Goal: Go to known website: Go to known website

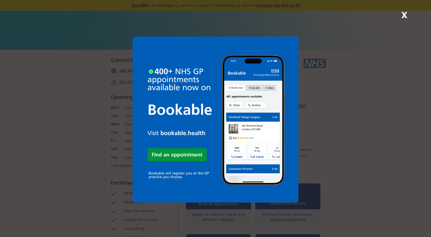
click at [403, 12] on strong "X" at bounding box center [404, 15] width 6 height 12
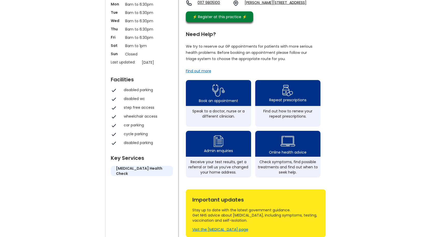
scroll to position [104, 0]
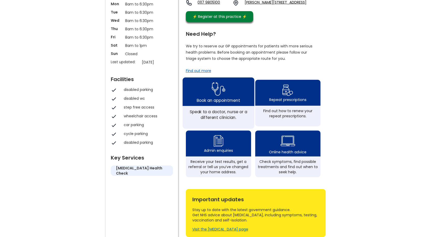
click at [216, 94] on img at bounding box center [218, 88] width 14 height 17
click at [220, 97] on img at bounding box center [218, 88] width 14 height 17
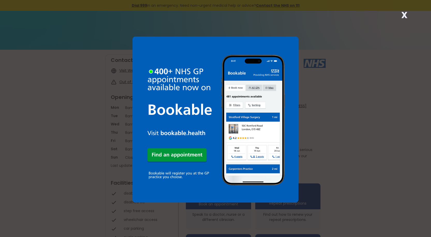
click at [405, 13] on strong "X" at bounding box center [404, 15] width 6 height 12
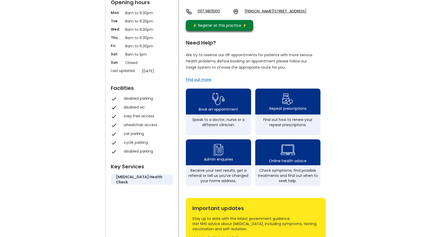
scroll to position [104, 0]
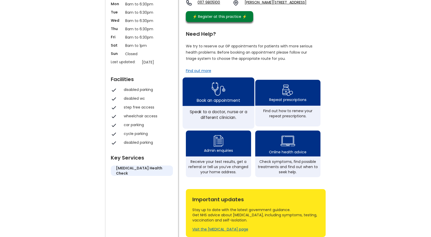
click at [218, 94] on img at bounding box center [218, 88] width 14 height 17
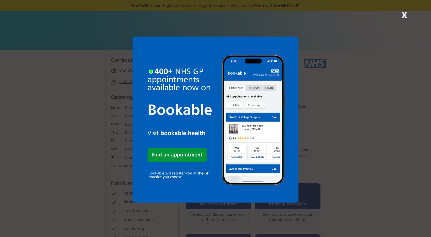
click at [404, 14] on strong "X" at bounding box center [404, 15] width 6 height 12
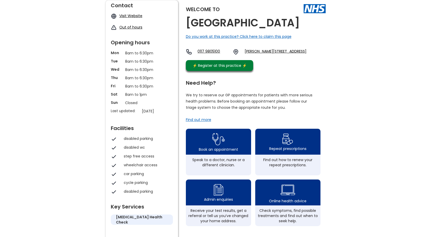
scroll to position [78, 0]
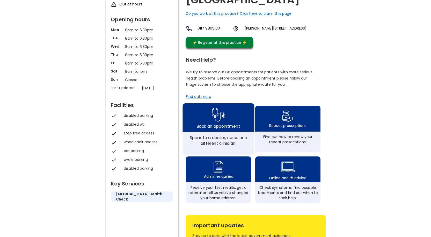
click at [217, 120] on img at bounding box center [218, 114] width 14 height 17
